Goal: Task Accomplishment & Management: Use online tool/utility

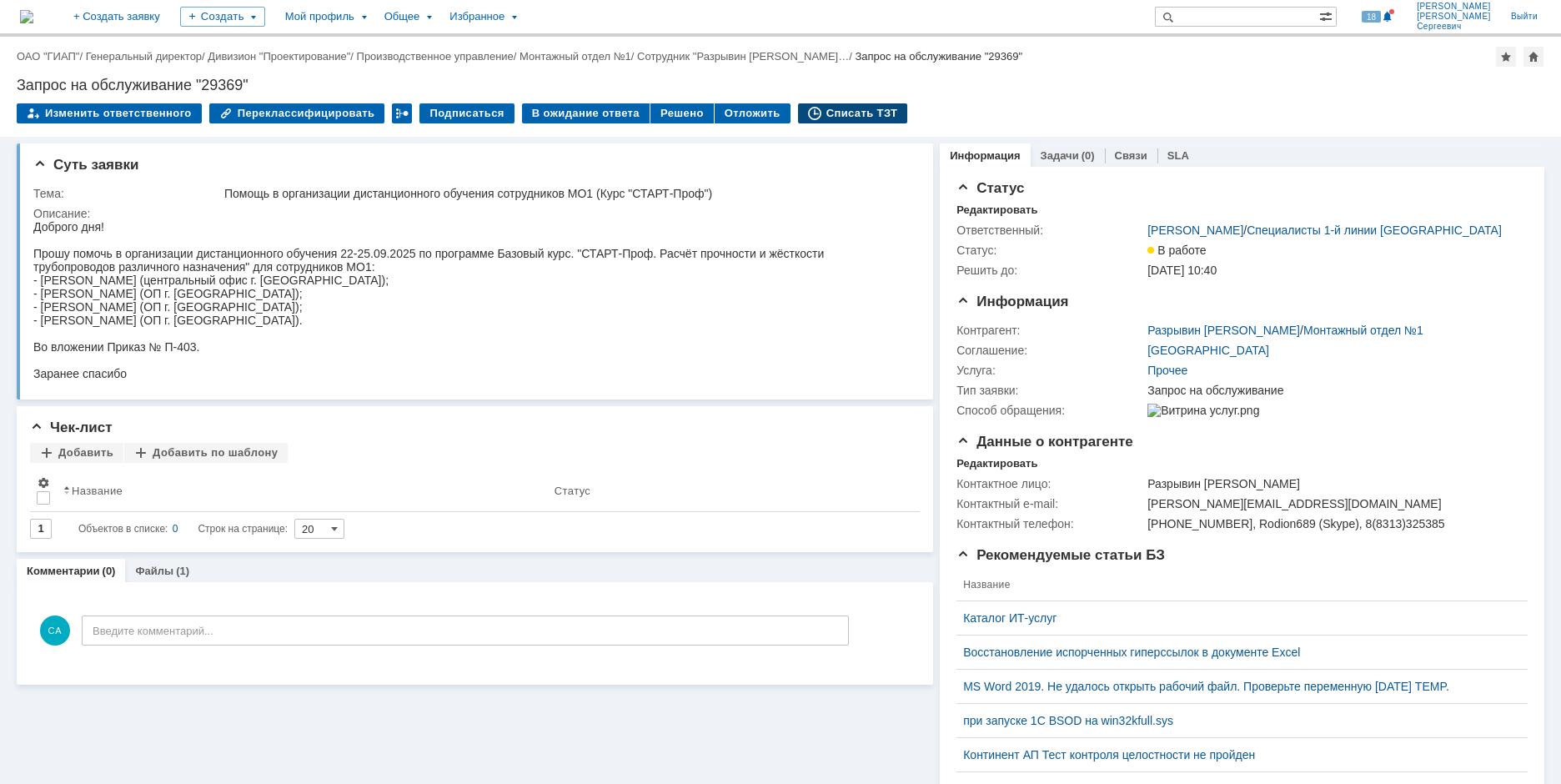
click at [839, 114] on div "Списать ТЗТ" at bounding box center [853, 113] width 111 height 20
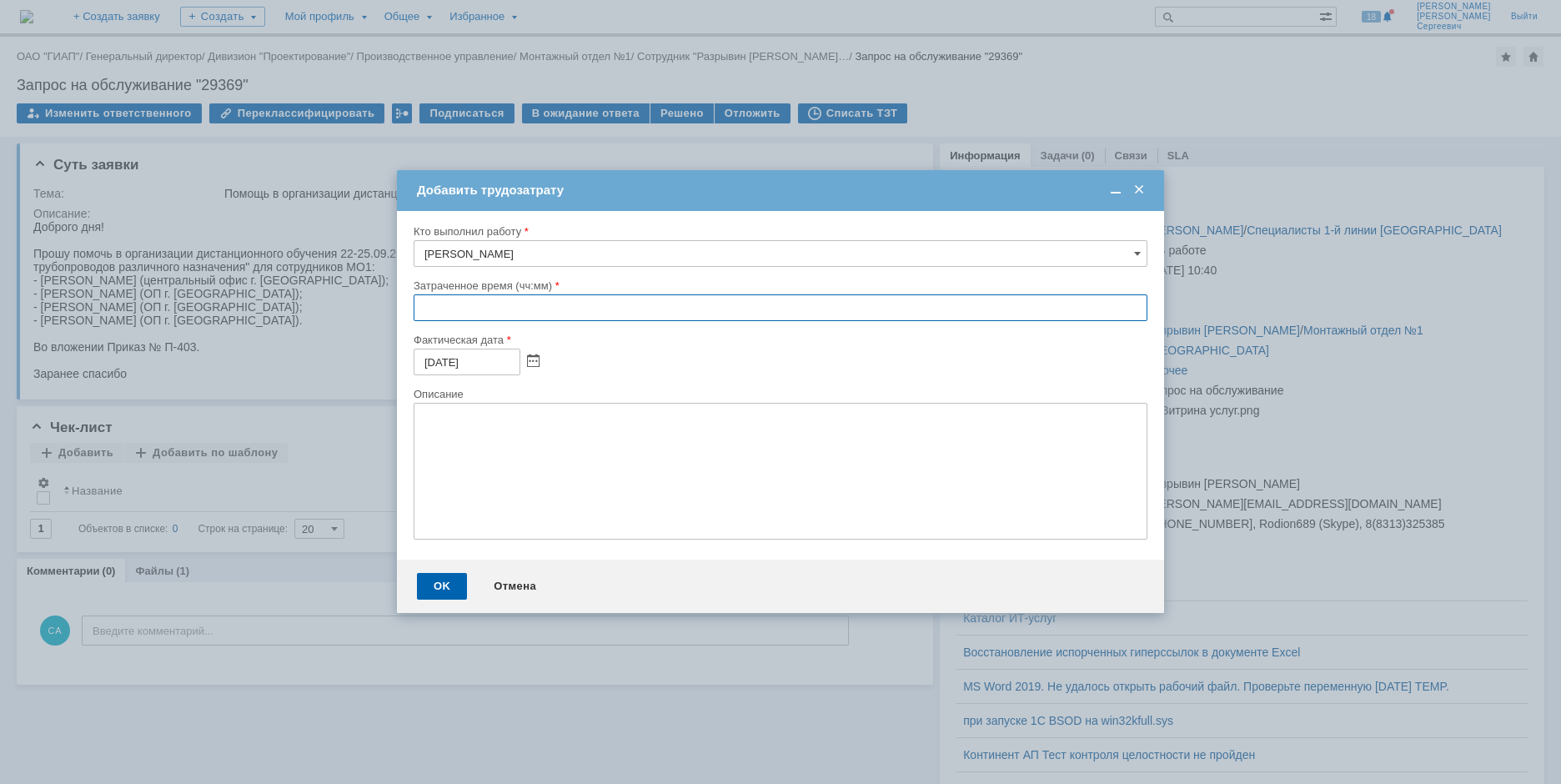
click at [416, 306] on input "text" at bounding box center [780, 308] width 734 height 27
type input "02:00"
click at [437, 585] on div "OK" at bounding box center [442, 586] width 50 height 27
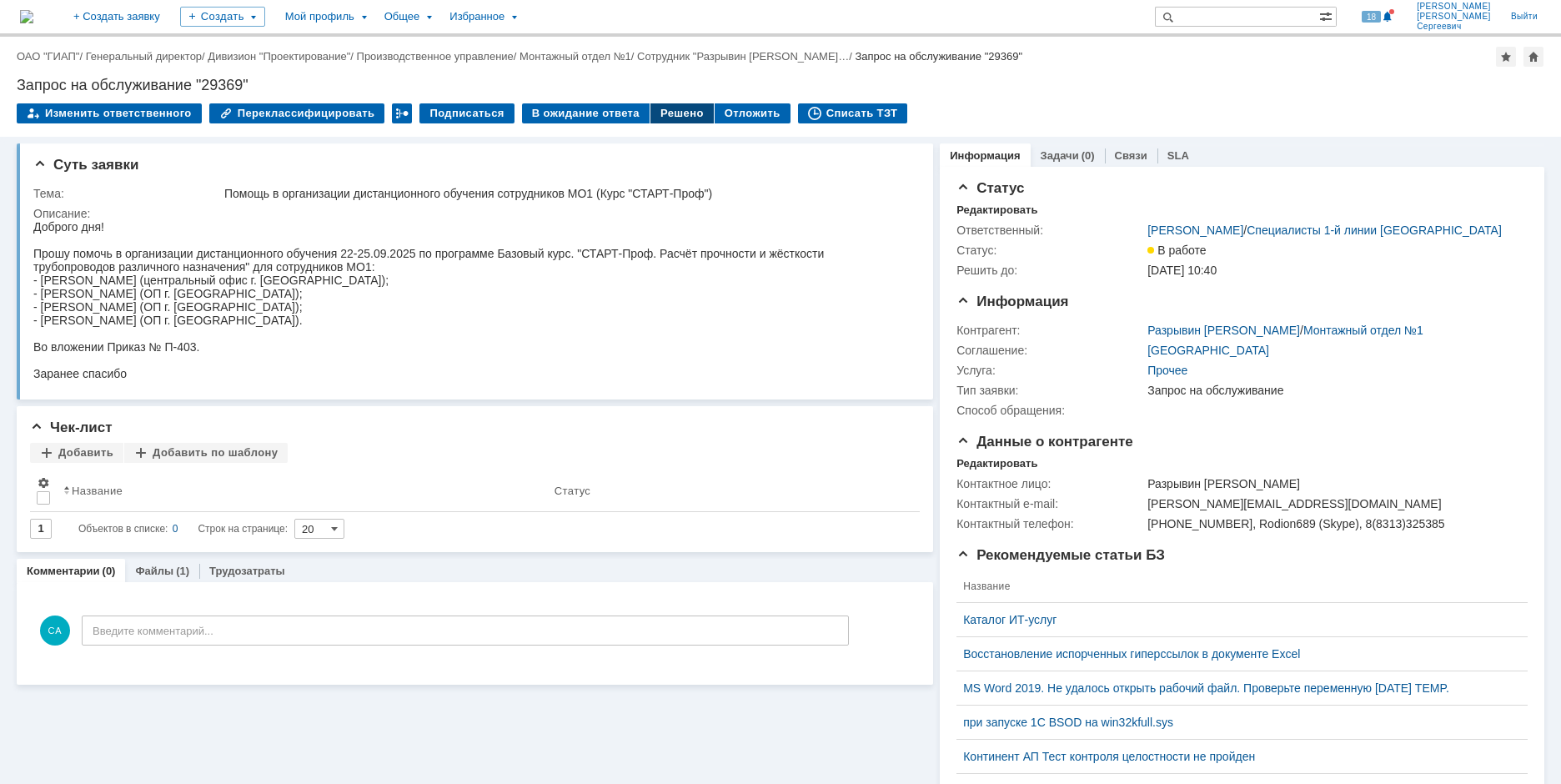
click at [670, 122] on div "Решено" at bounding box center [682, 113] width 63 height 20
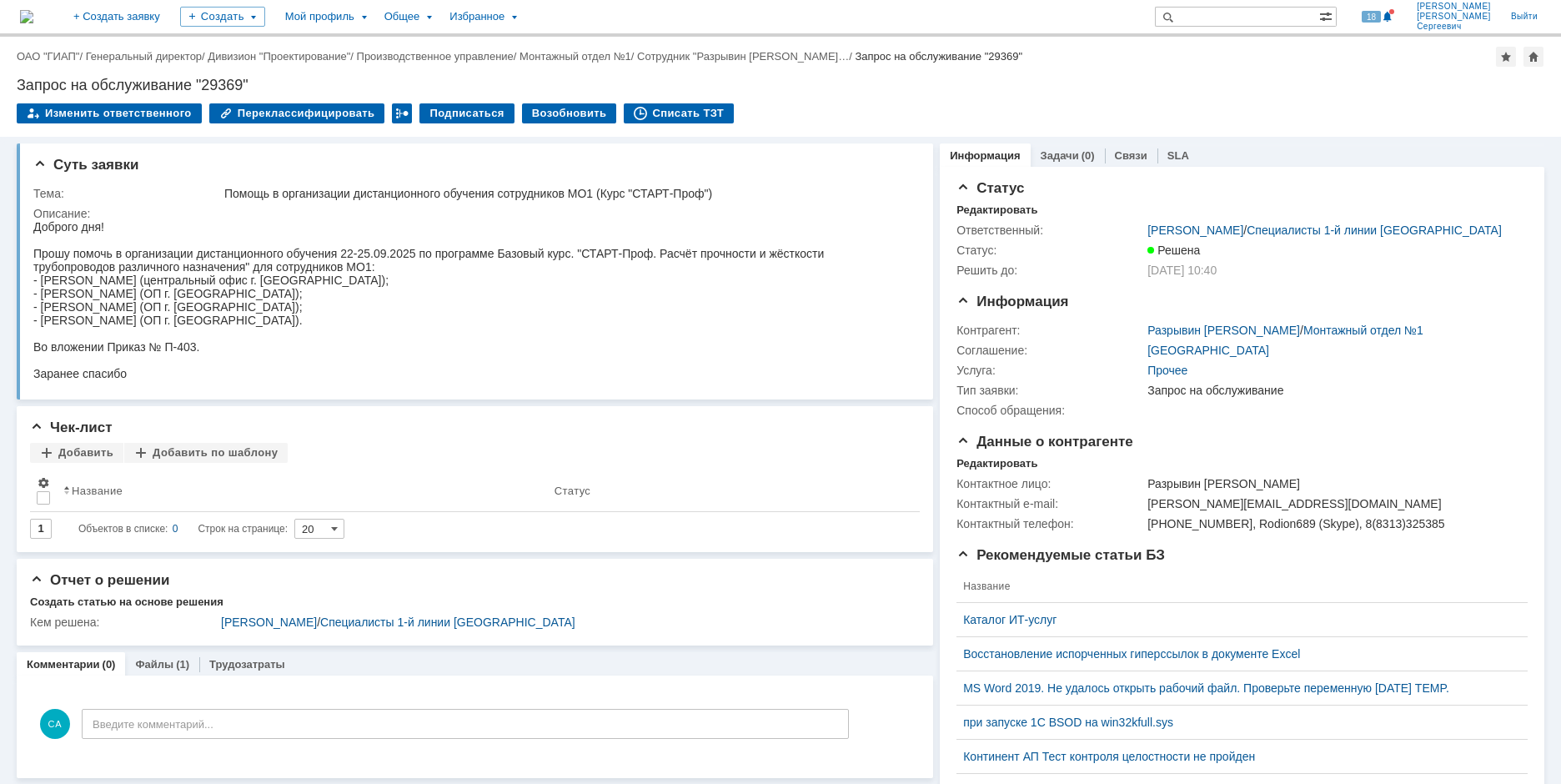
click at [33, 12] on img at bounding box center [27, 16] width 14 height 14
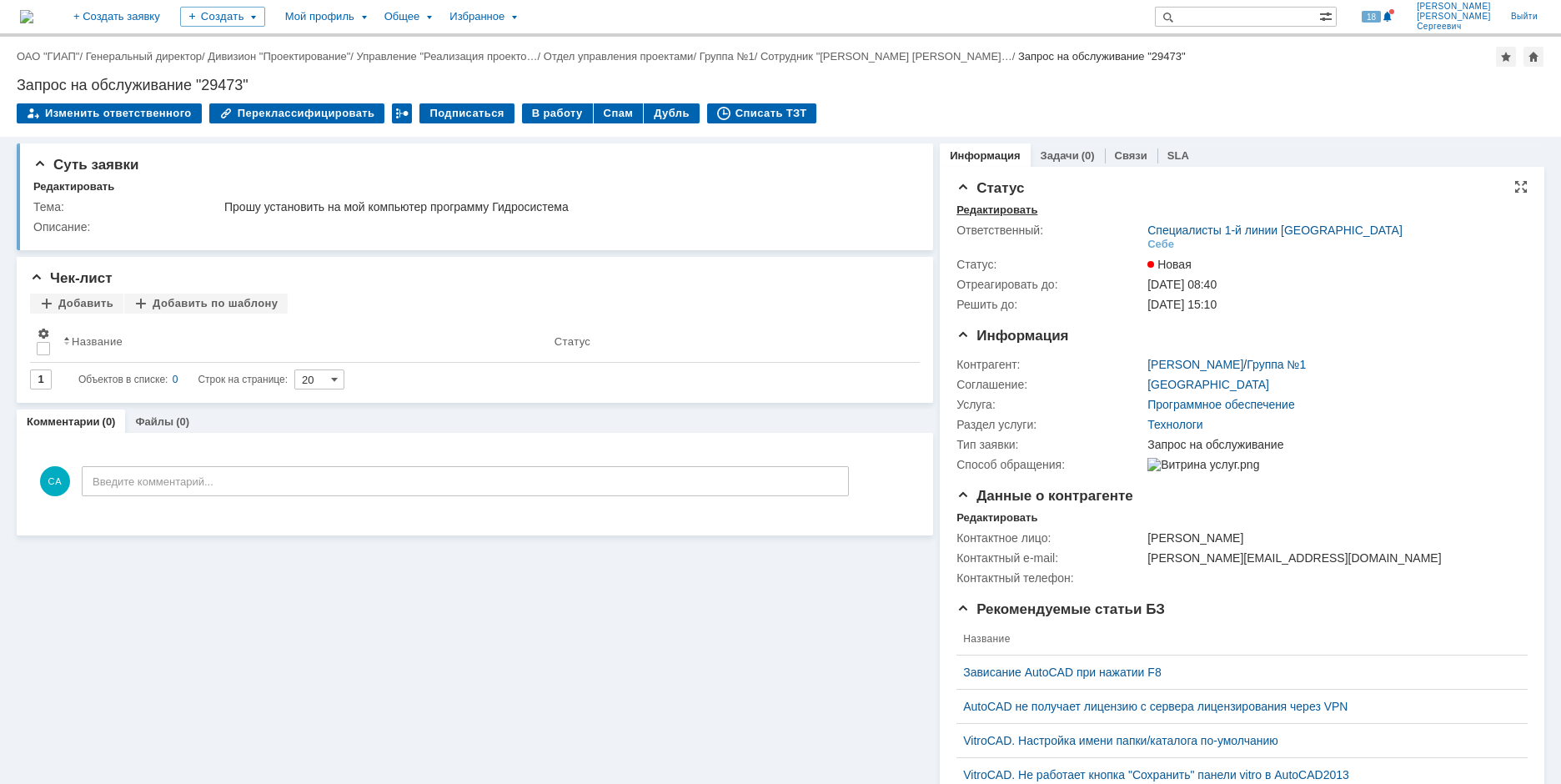
click at [987, 212] on div "Редактировать" at bounding box center [997, 210] width 80 height 14
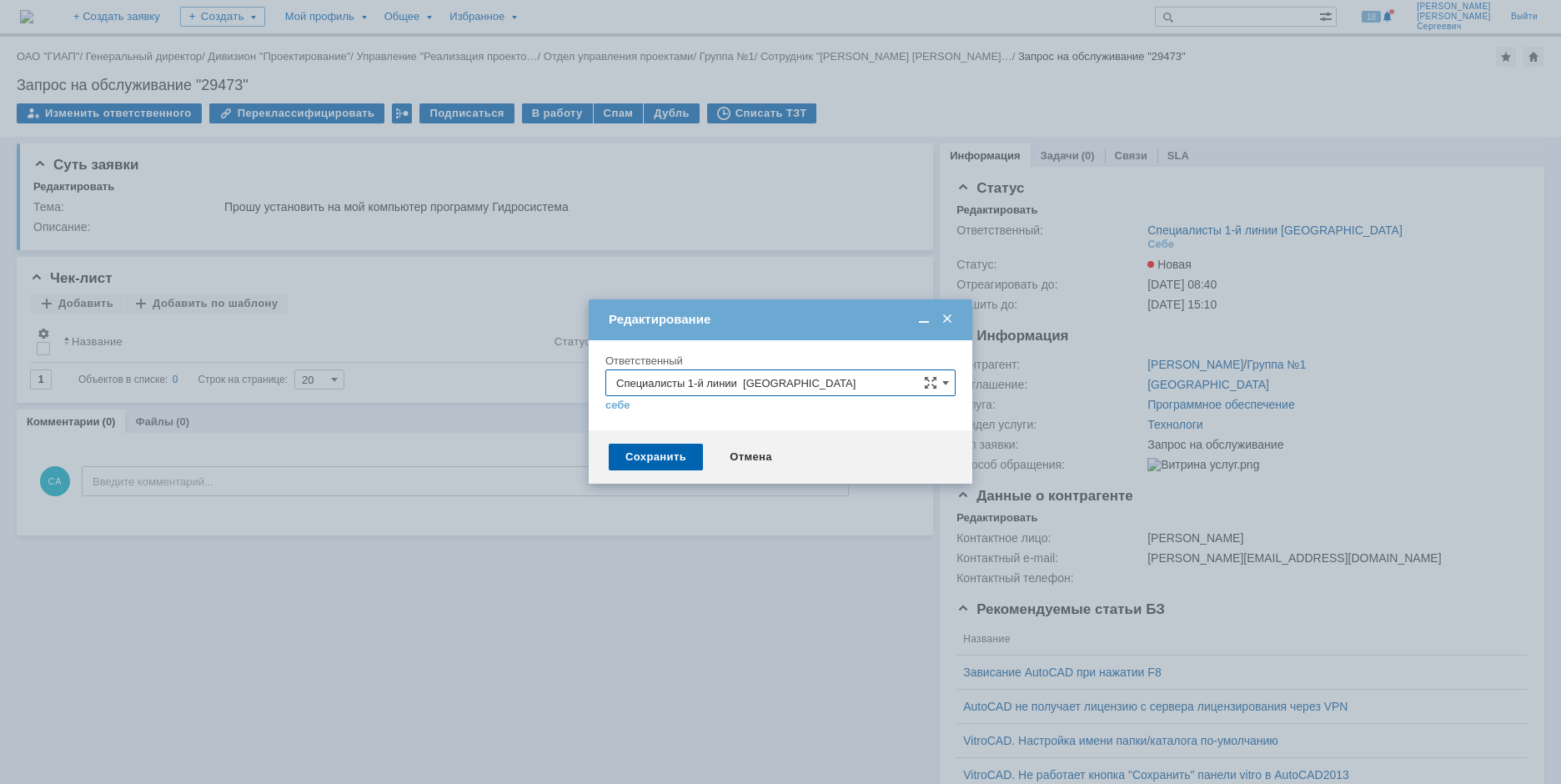
click at [814, 374] on input "Специалисты 1-й линии [GEOGRAPHIC_DATA]" at bounding box center [780, 383] width 350 height 27
click at [867, 497] on span "Специалисты 2-й линии САПР Дзержинск" at bounding box center [780, 496] width 329 height 14
type input "Специалисты 2-й линии САПР Дзержинск"
click at [613, 464] on div "Сохранить" at bounding box center [655, 457] width 94 height 27
